Goal: Information Seeking & Learning: Find contact information

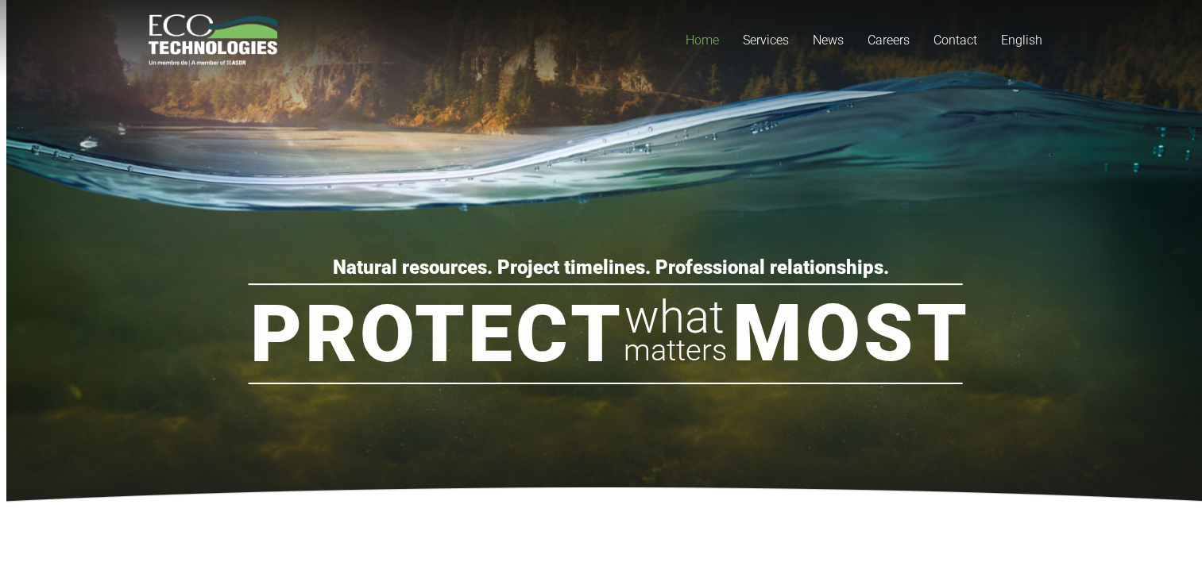
click at [801, 196] on rs-slide "Protect Most what matters Natural resources. Project timelines. Professional re…" at bounding box center [607, 250] width 1202 height 556
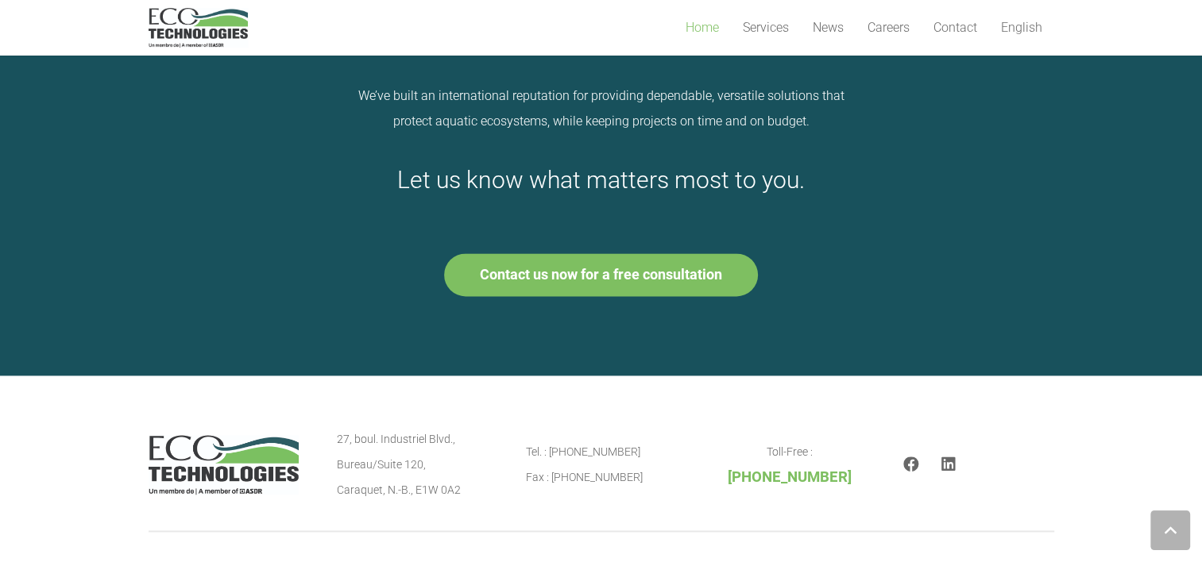
scroll to position [2161, 0]
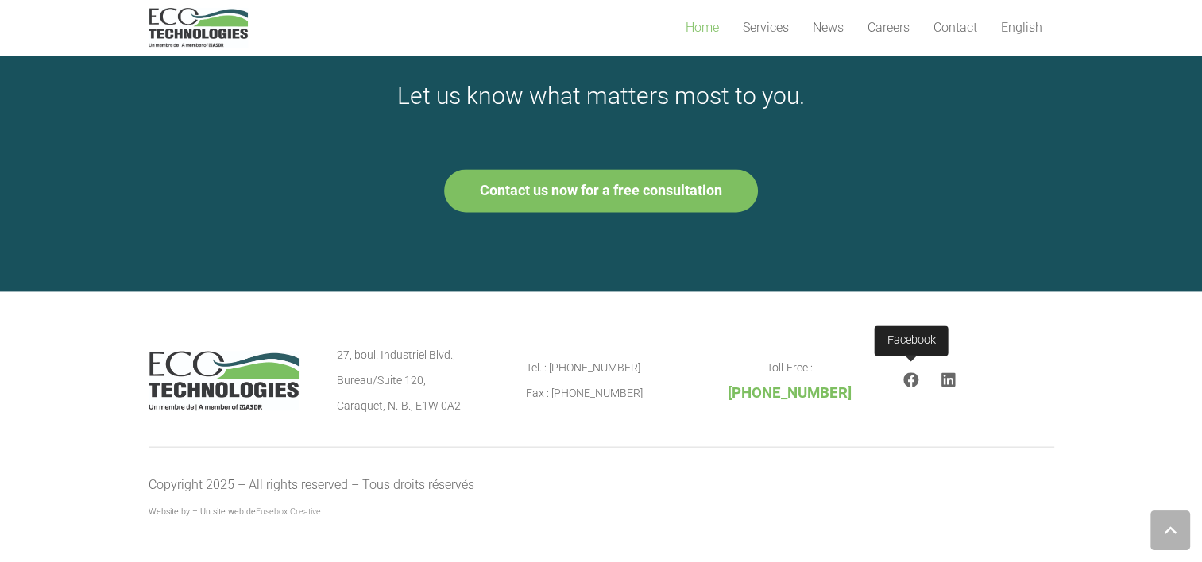
click at [906, 383] on icon "Facebook" at bounding box center [911, 381] width 16 height 16
drag, startPoint x: 620, startPoint y: 365, endPoint x: 550, endPoint y: 364, distance: 69.9
click at [550, 364] on p "Tel. : [PHONE_NUMBER] Fax : [PHONE_NUMBER]" at bounding box center [601, 380] width 151 height 51
drag, startPoint x: 550, startPoint y: 364, endPoint x: 395, endPoint y: 378, distance: 155.6
click at [395, 378] on p "27, boul. [STREET_ADDRESS]" at bounding box center [412, 380] width 151 height 76
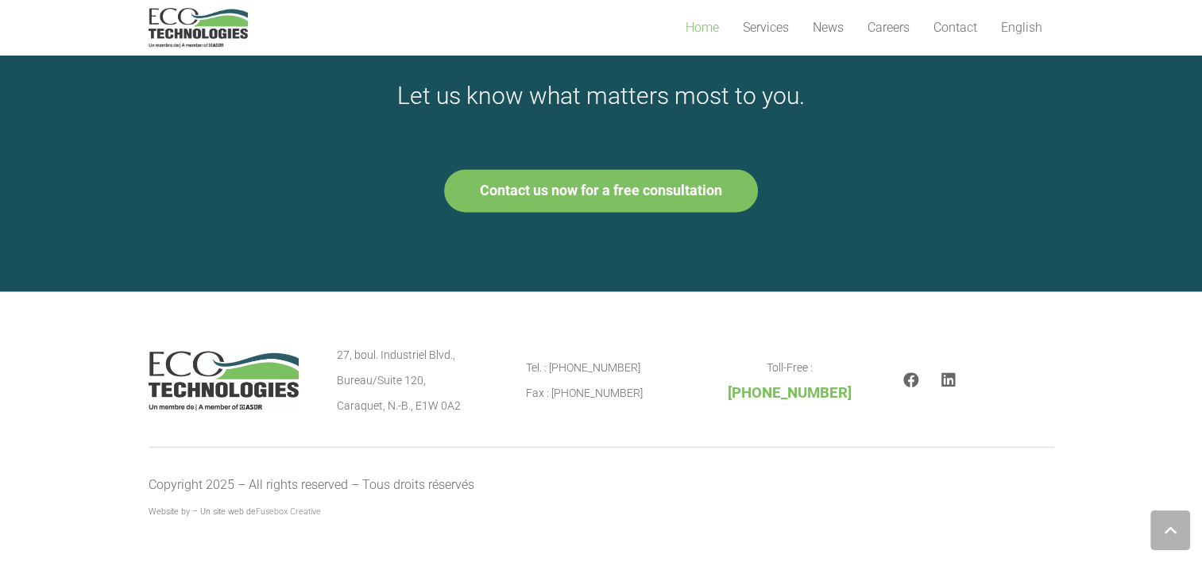
click at [336, 361] on div "27, boul. [STREET_ADDRESS] Tel. : [PHONE_NUMBER] Fax : [PHONE_NUMBER] Toll-Free…" at bounding box center [602, 380] width 906 height 76
drag, startPoint x: 336, startPoint y: 354, endPoint x: 425, endPoint y: 376, distance: 91.5
click at [425, 376] on div "27, boul. [STREET_ADDRESS] Tel. : [PHONE_NUMBER] Fax : [PHONE_NUMBER] Toll-Free…" at bounding box center [602, 380] width 906 height 76
copy p "27, boul. [STREET_ADDRESS],"
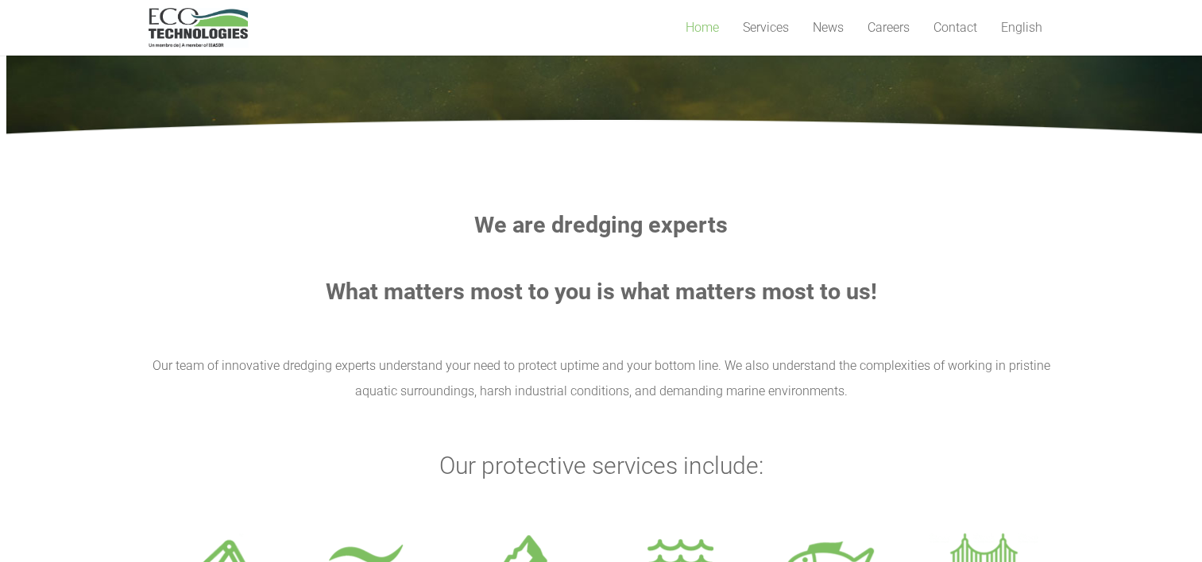
scroll to position [0, 0]
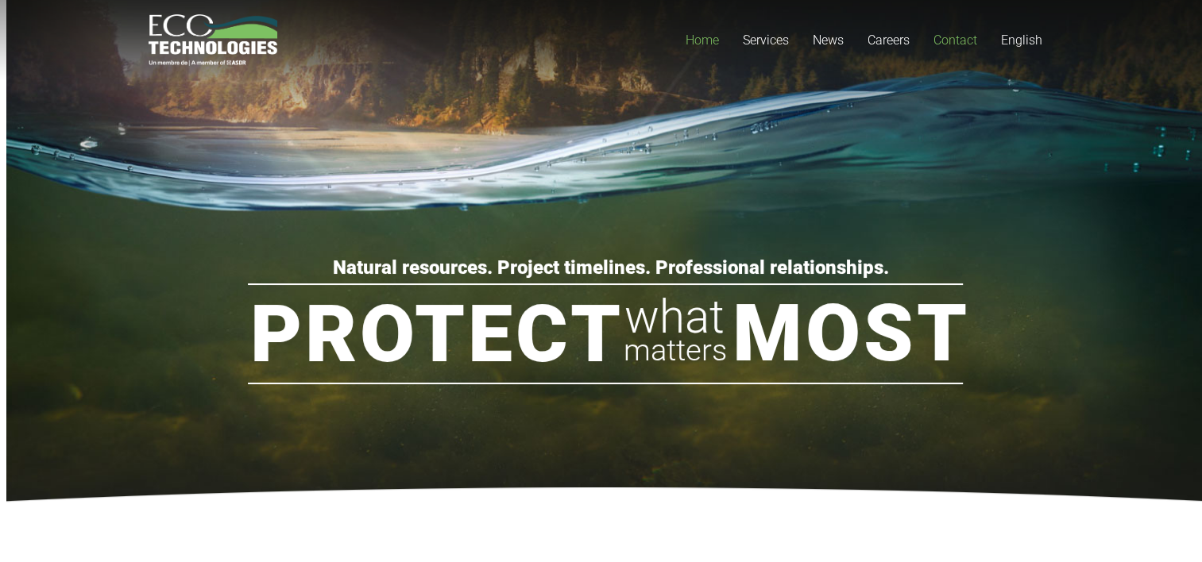
click at [957, 48] on link "Contact" at bounding box center [956, 40] width 68 height 80
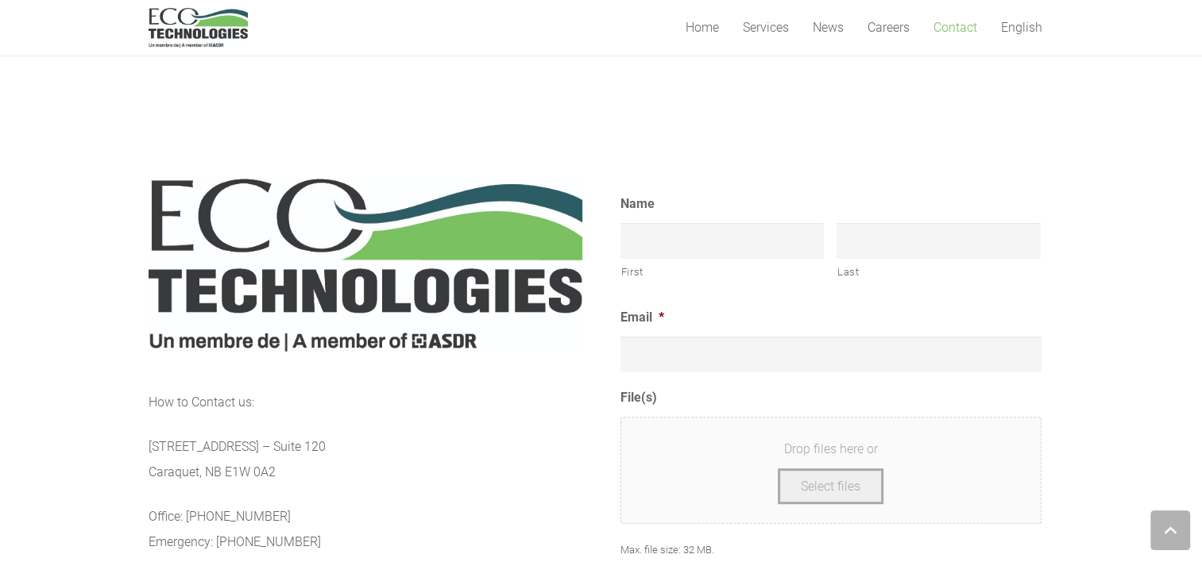
scroll to position [744, 0]
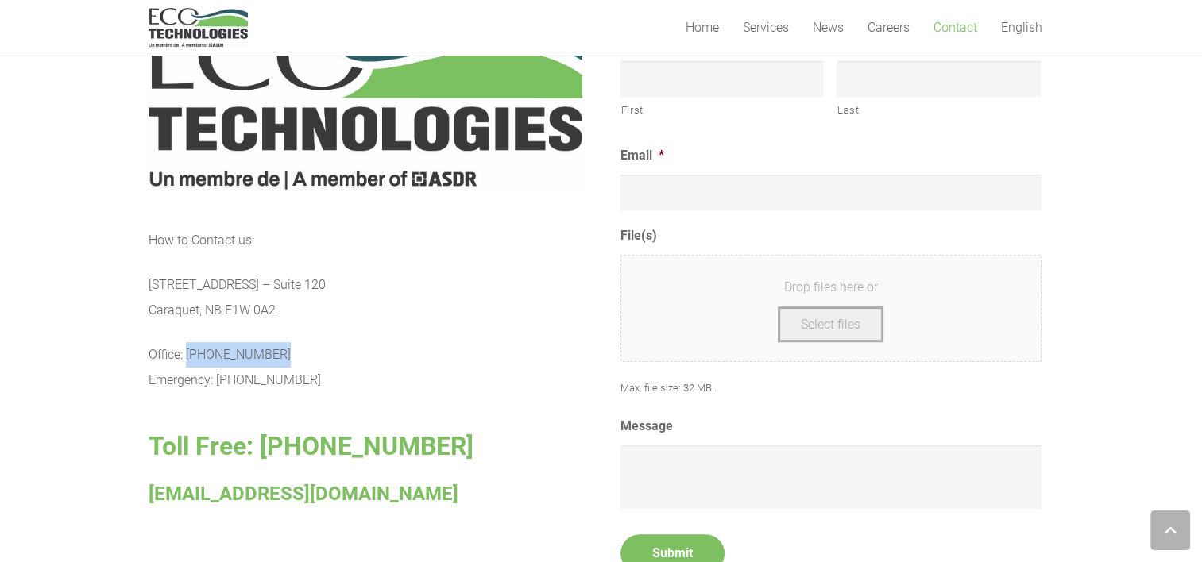
drag, startPoint x: 289, startPoint y: 352, endPoint x: 186, endPoint y: 355, distance: 103.3
click at [186, 355] on p "Office: (506) 726-6073 Emergency: (506) 888-2580" at bounding box center [366, 367] width 434 height 51
copy p "(506) 726-6073"
click at [396, 285] on p "27, Industriel Blvd. – Suite 120 Caraquet, NB E1W 0A2" at bounding box center [366, 297] width 434 height 51
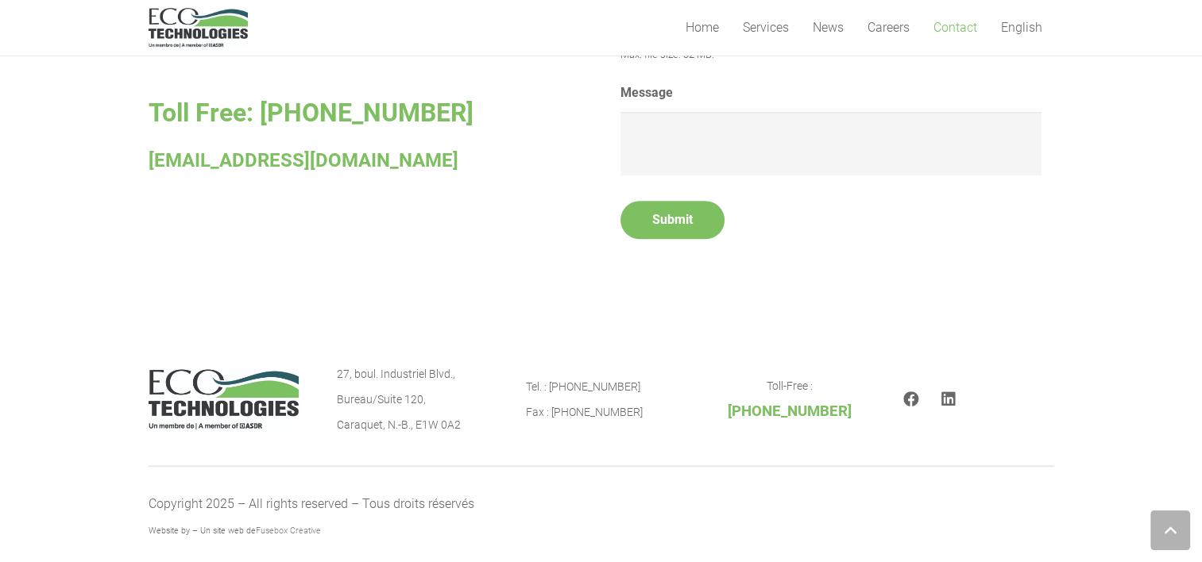
scroll to position [1079, 0]
